Goal: Navigation & Orientation: Find specific page/section

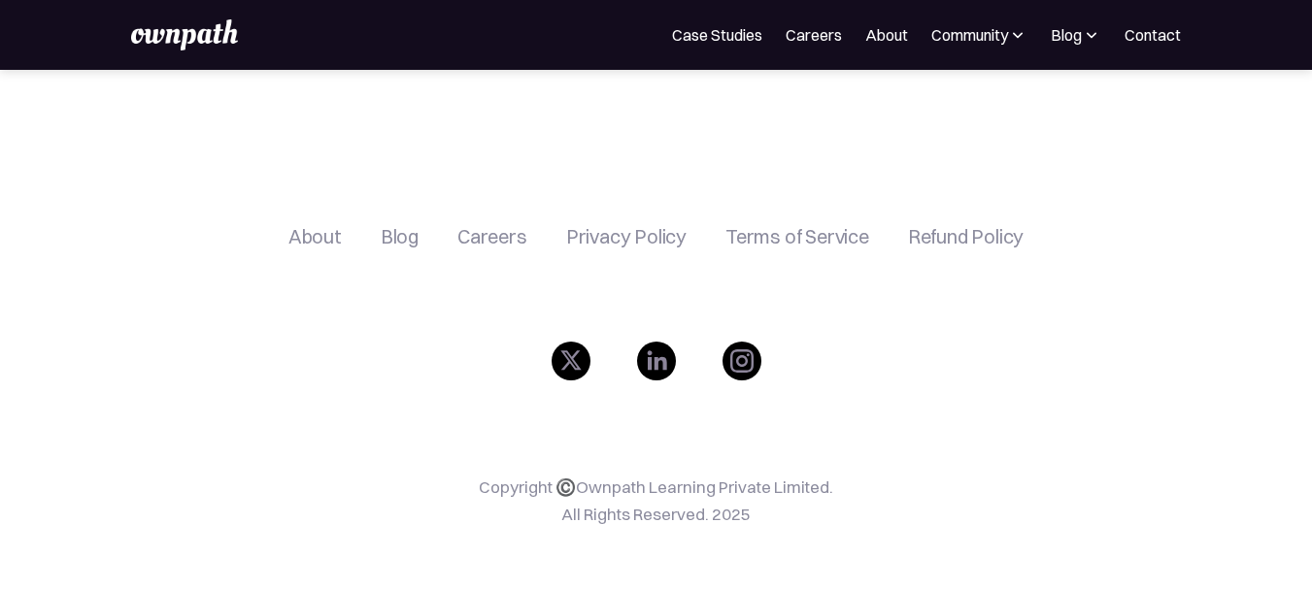
scroll to position [631, 0]
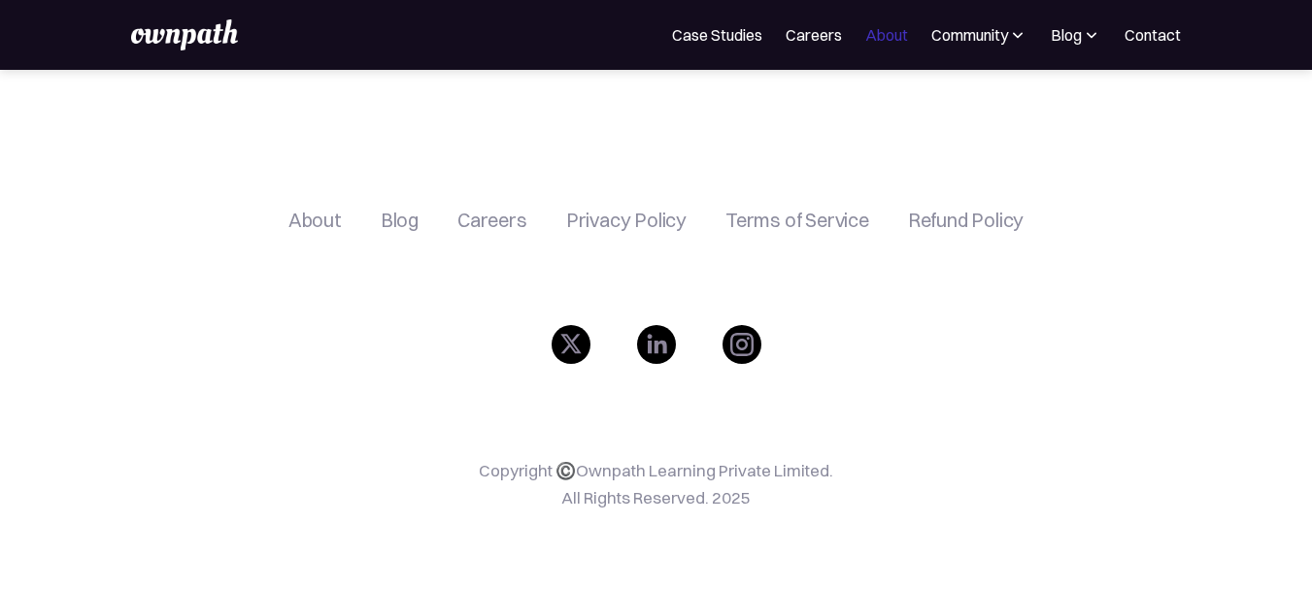
click at [896, 31] on link "About" at bounding box center [886, 34] width 43 height 23
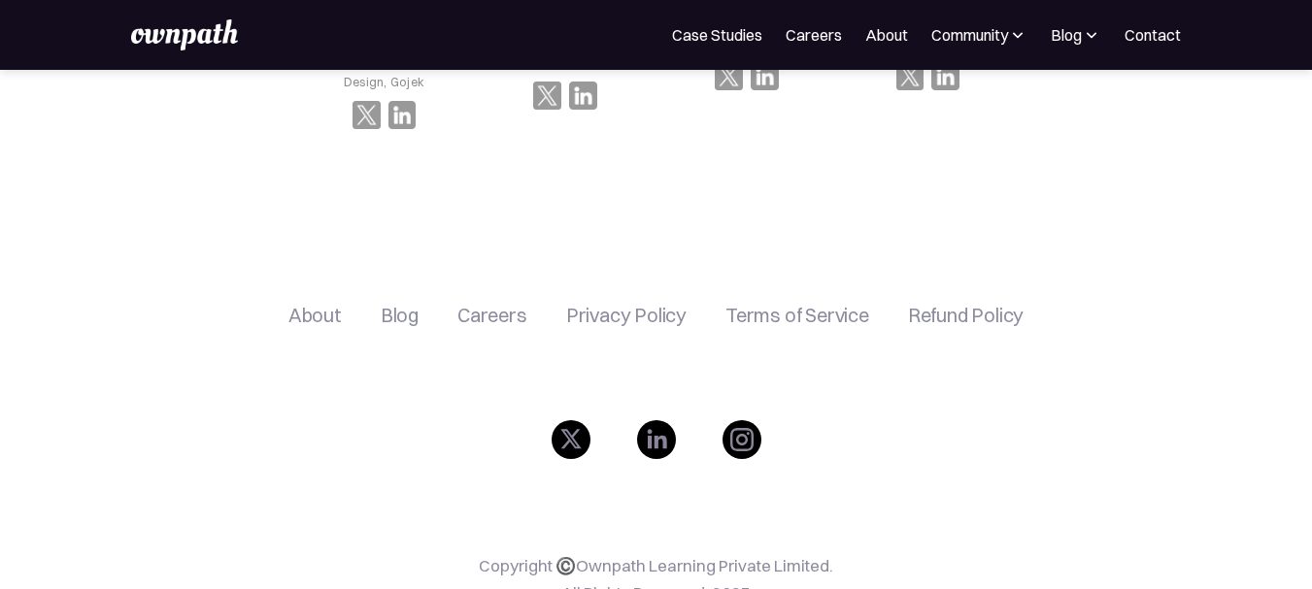
scroll to position [3546, 0]
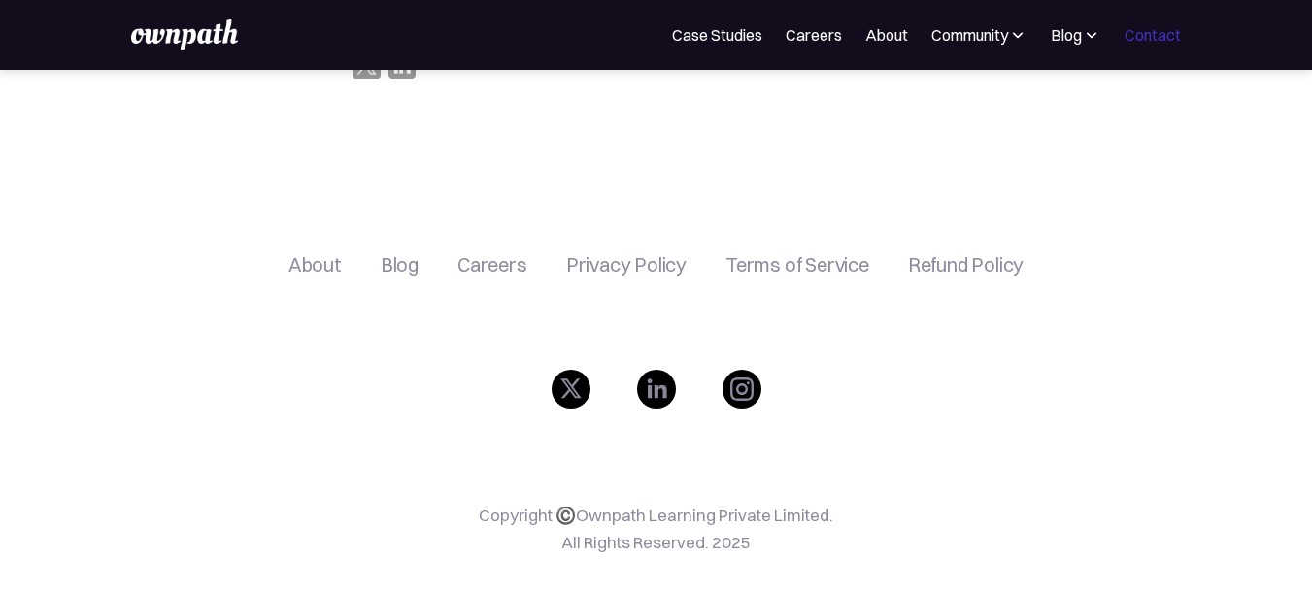
click at [1134, 40] on link "Contact" at bounding box center [1152, 34] width 56 height 23
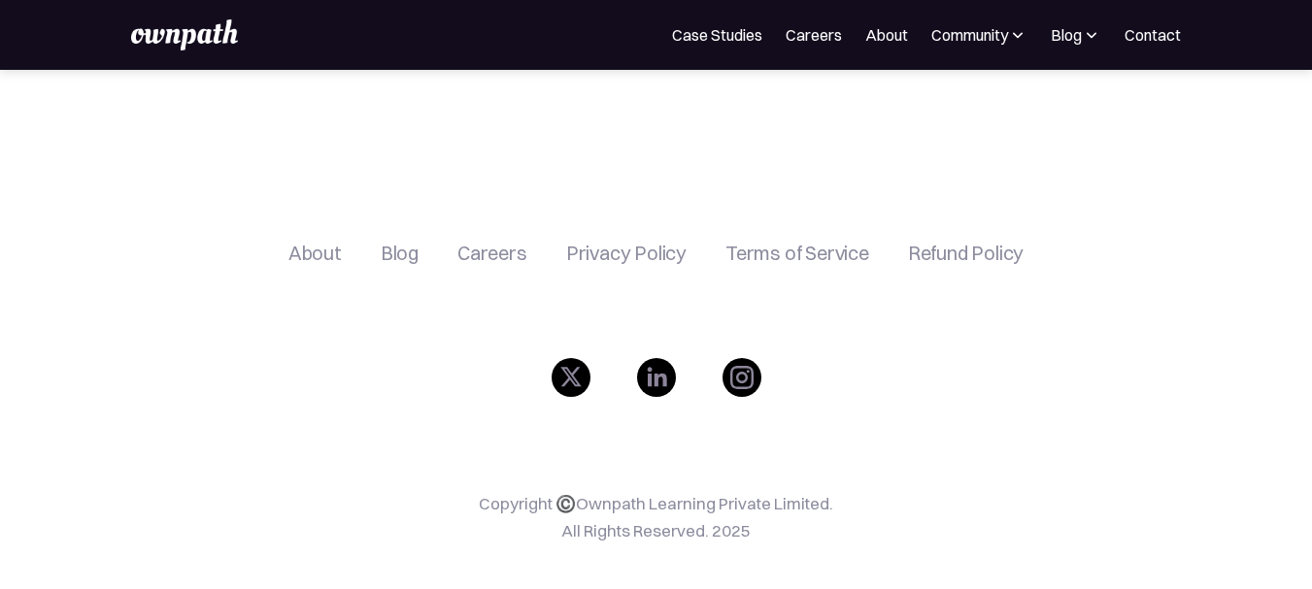
scroll to position [988, 0]
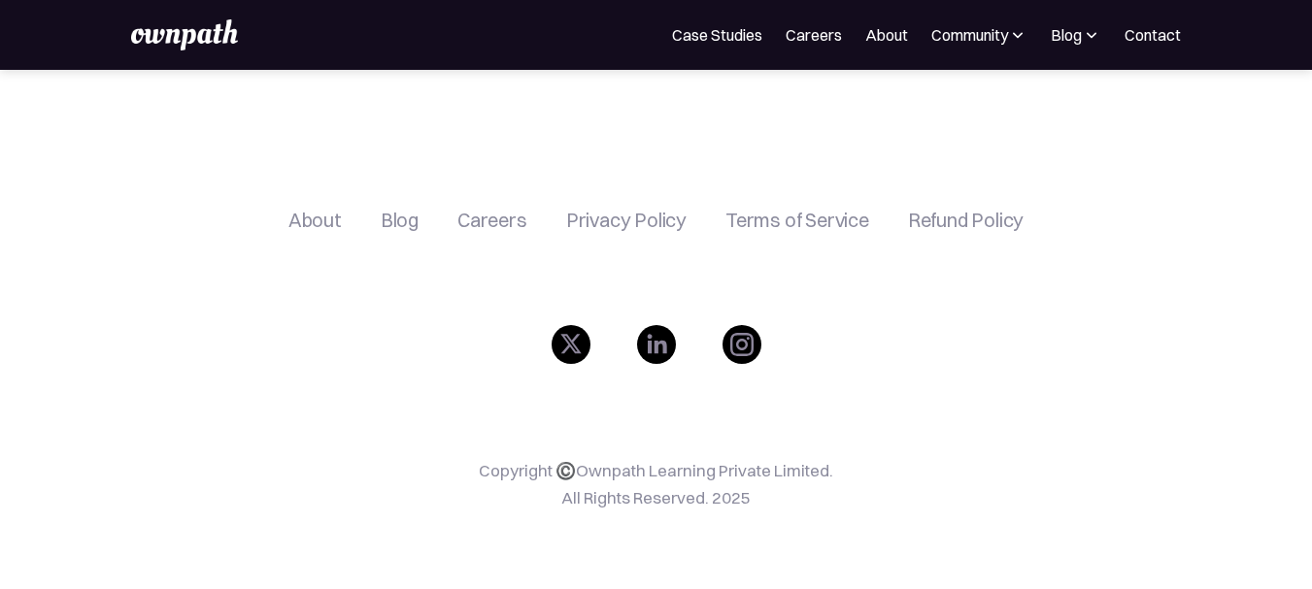
click at [1011, 34] on img at bounding box center [1017, 34] width 19 height 19
click at [920, 100] on div "Events" at bounding box center [916, 105] width 73 height 23
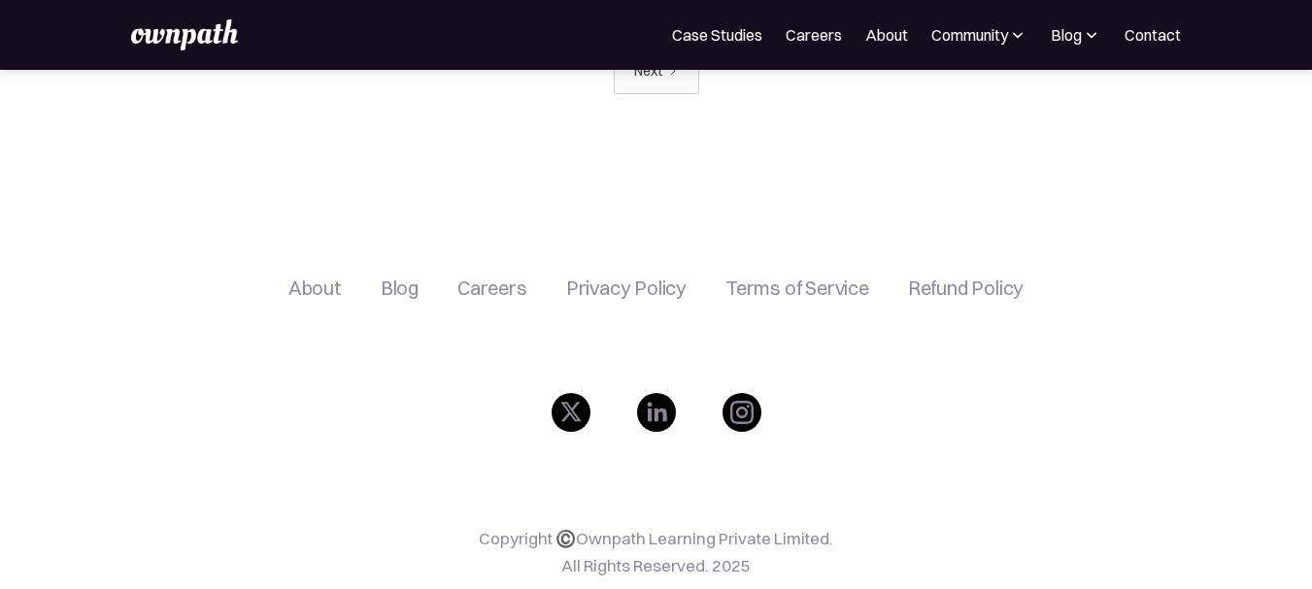
scroll to position [2241, 0]
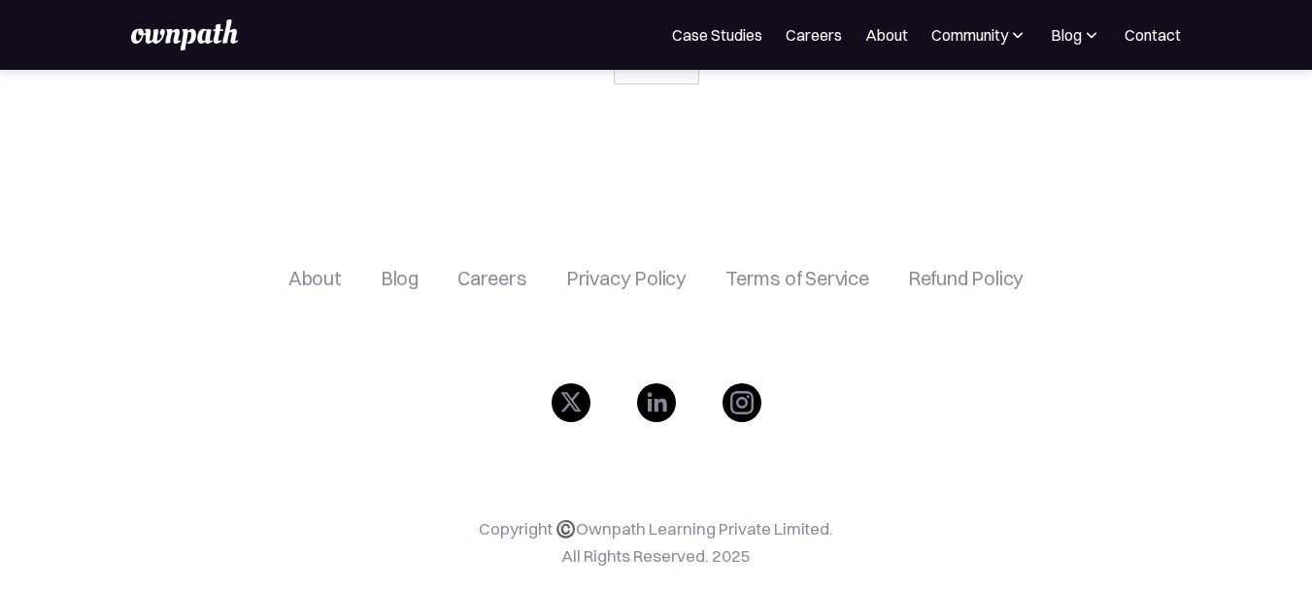
click at [330, 267] on div "About" at bounding box center [314, 278] width 53 height 23
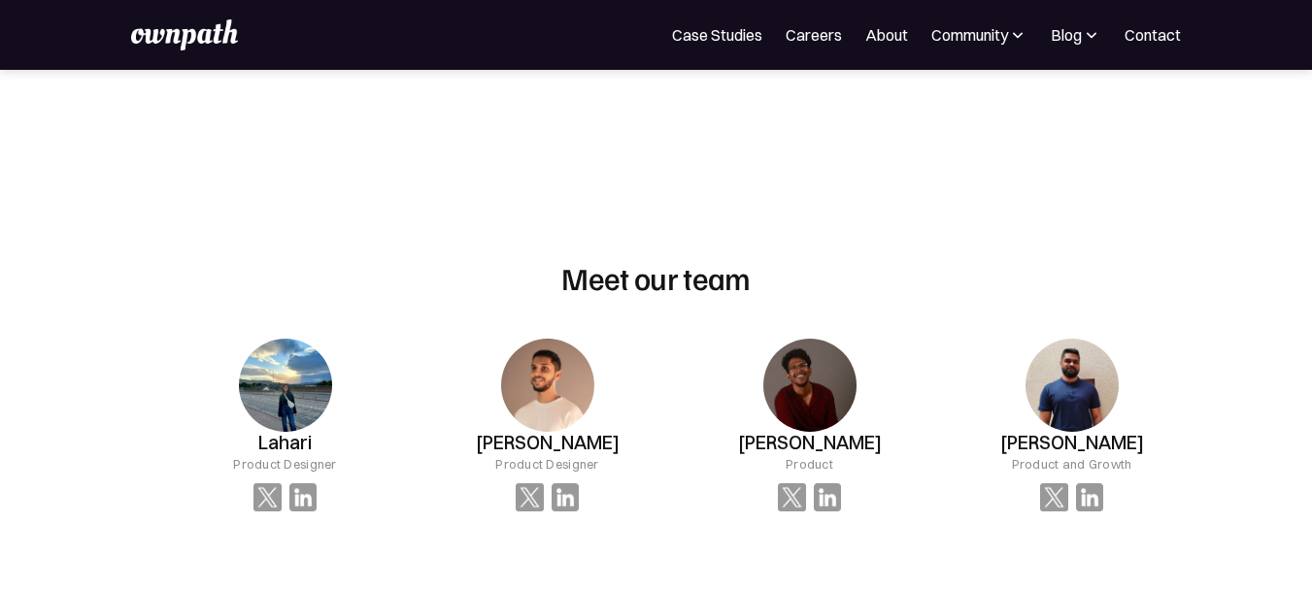
scroll to position [1165, 0]
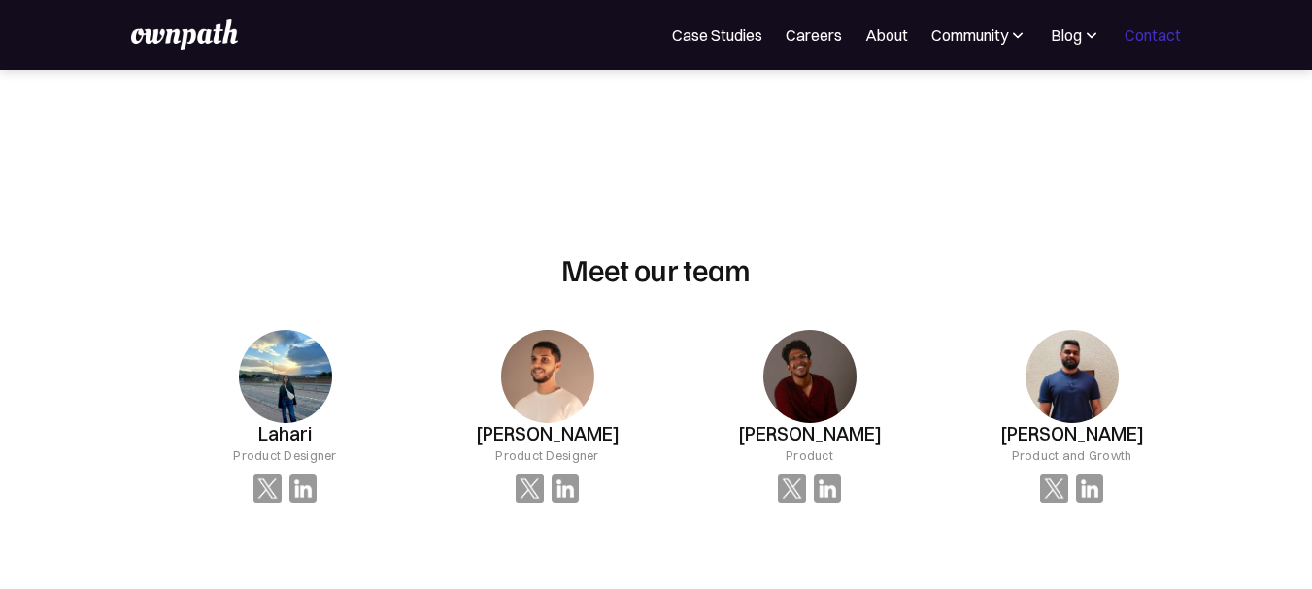
click at [1149, 28] on link "Contact" at bounding box center [1152, 34] width 56 height 23
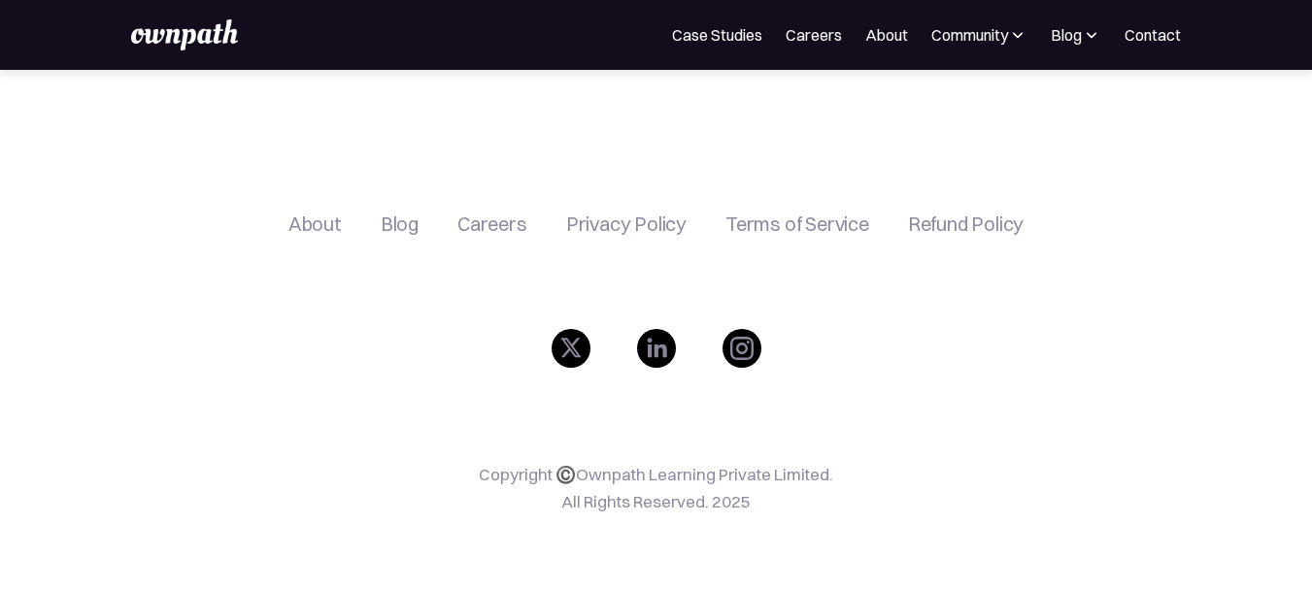
scroll to position [988, 0]
